Goal: Find specific page/section: Find specific page/section

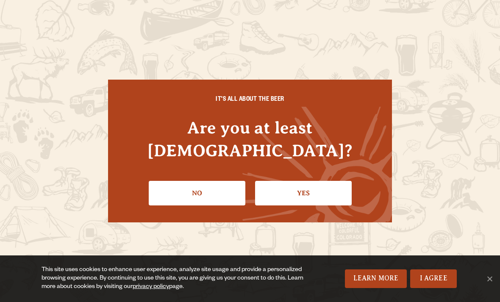
click at [310, 182] on link "Yes" at bounding box center [303, 193] width 97 height 25
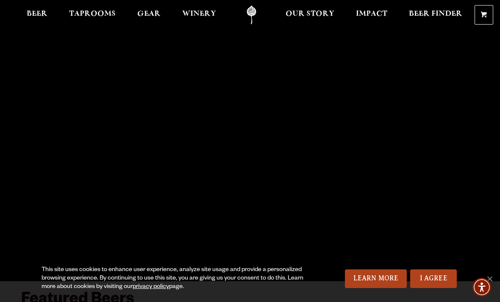
click at [95, 16] on span "Taprooms" at bounding box center [92, 14] width 47 height 7
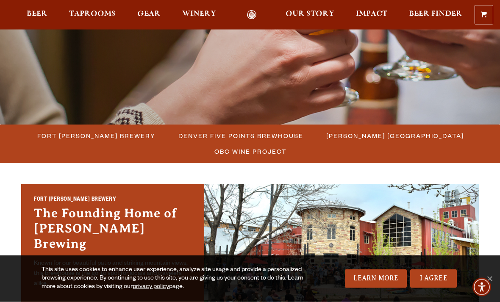
scroll to position [153, 0]
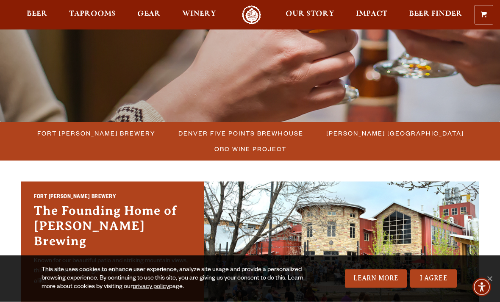
click at [103, 138] on span "Fort [PERSON_NAME] Brewery" at bounding box center [96, 133] width 118 height 12
click at [103, 127] on span "Fort [PERSON_NAME] Brewery" at bounding box center [96, 133] width 118 height 12
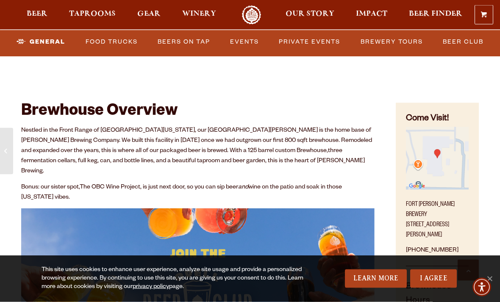
scroll to position [259, 0]
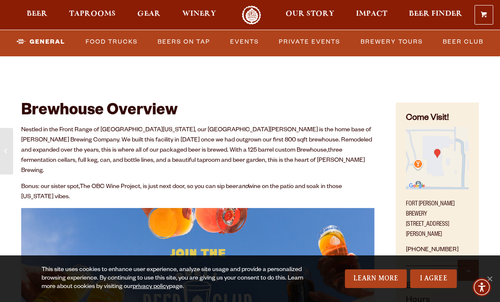
click at [432, 288] on link "I Agree" at bounding box center [433, 278] width 47 height 19
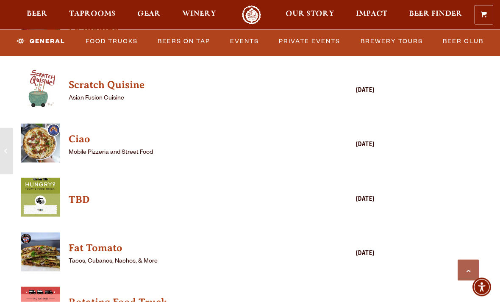
scroll to position [2096, 0]
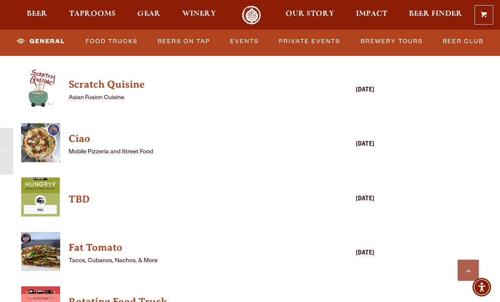
click at [106, 241] on h4 "Fat Tomato" at bounding box center [186, 248] width 234 height 14
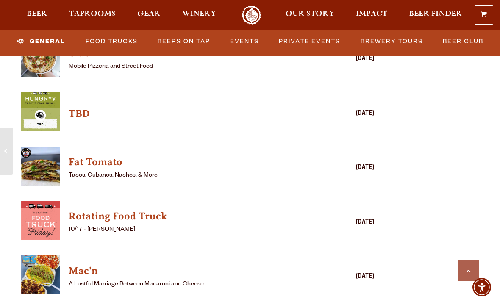
scroll to position [2181, 0]
click at [146, 210] on h4 "Rotating Food Truck" at bounding box center [186, 217] width 234 height 14
